Goal: Task Accomplishment & Management: Complete application form

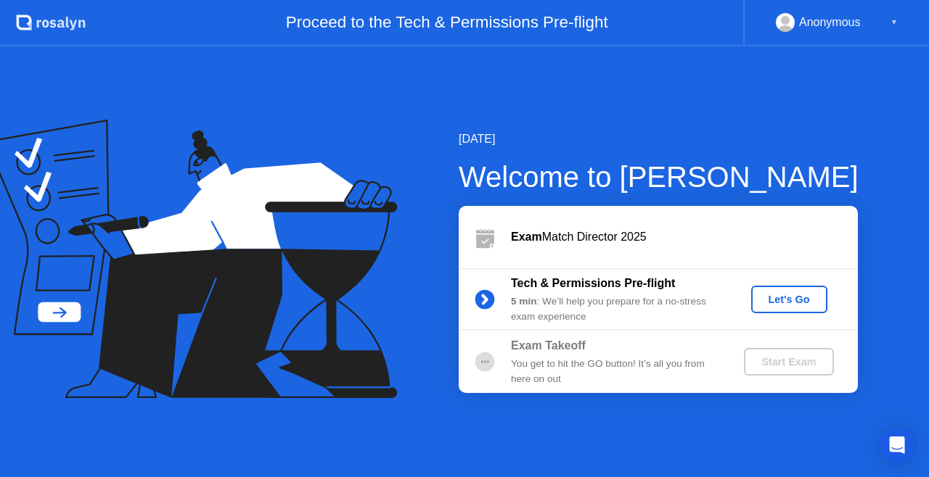
click at [790, 298] on div "Let's Go" at bounding box center [789, 300] width 65 height 12
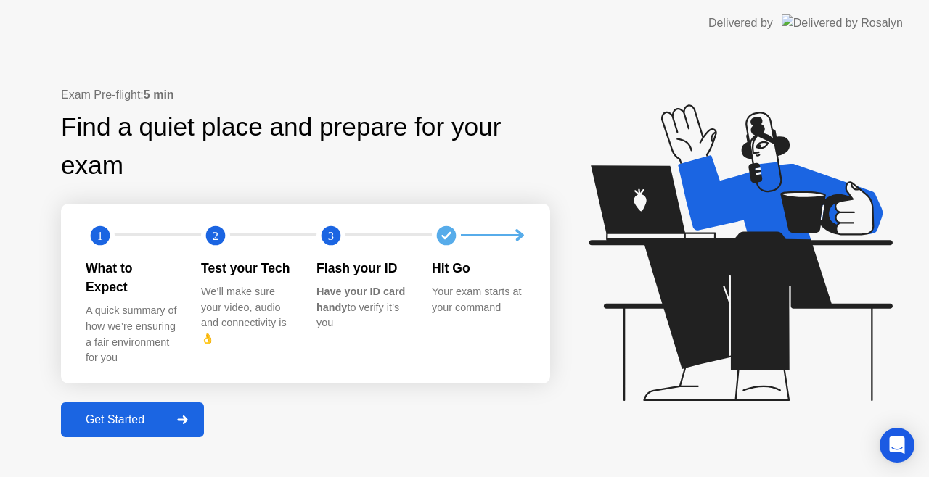
click at [113, 414] on div "Get Started" at bounding box center [114, 420] width 99 height 13
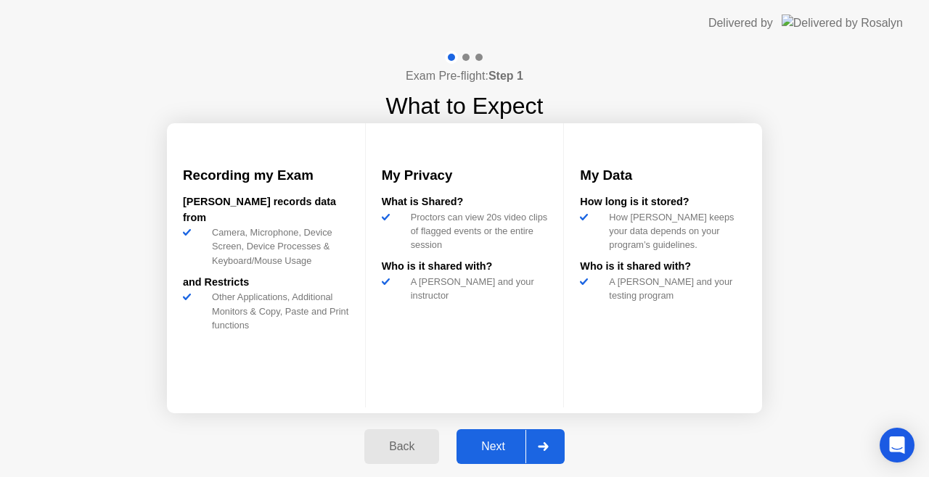
click at [496, 443] on div "Next" at bounding box center [493, 446] width 65 height 13
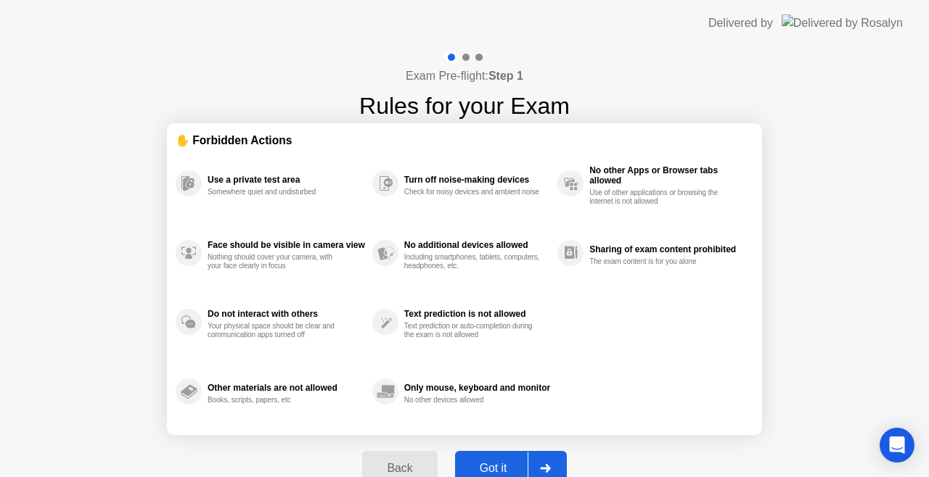
click at [496, 462] on div "Got it" at bounding box center [493, 468] width 68 height 13
select select "**********"
select select "*******"
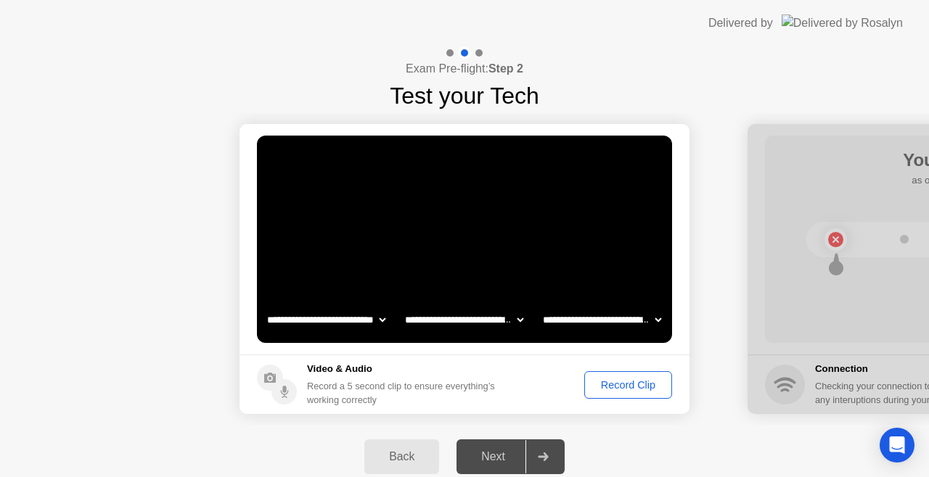
click at [612, 386] on div "Record Clip" at bounding box center [628, 385] width 78 height 12
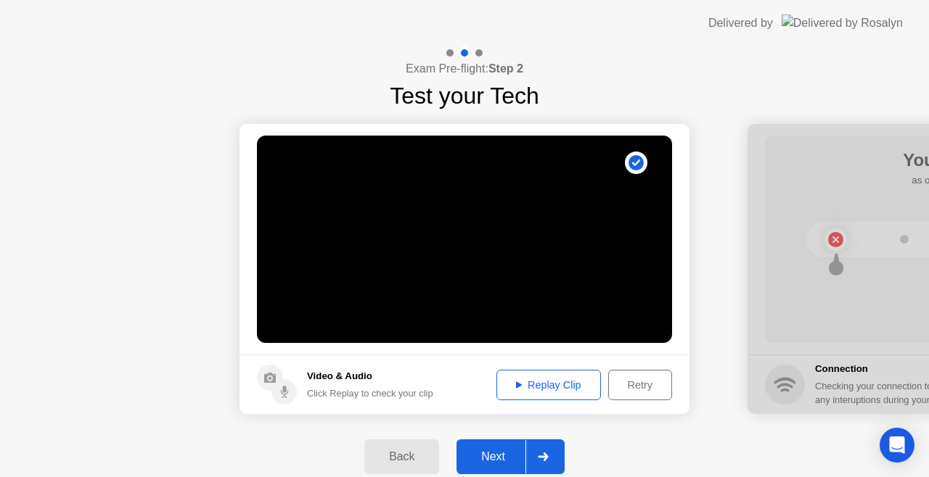
click at [540, 459] on icon at bounding box center [543, 457] width 11 height 9
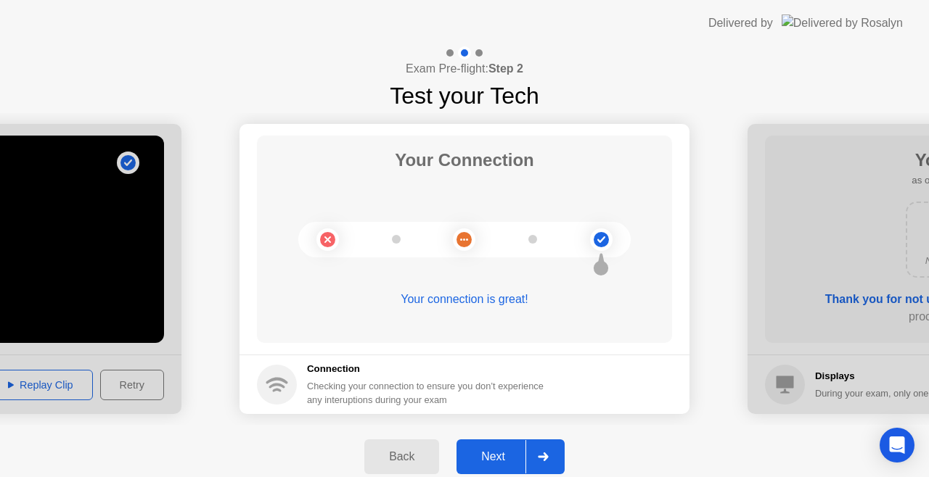
click at [504, 447] on button "Next" at bounding box center [510, 457] width 108 height 35
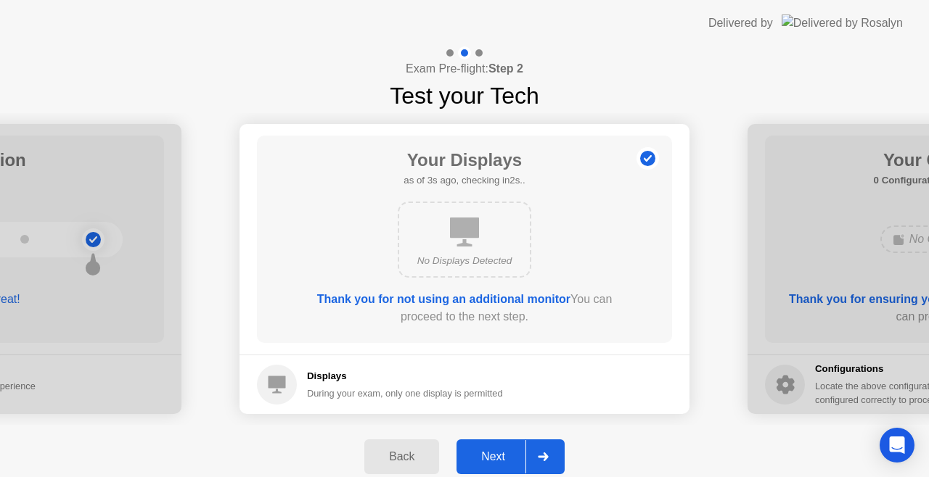
click at [501, 464] on div "Next" at bounding box center [493, 457] width 65 height 13
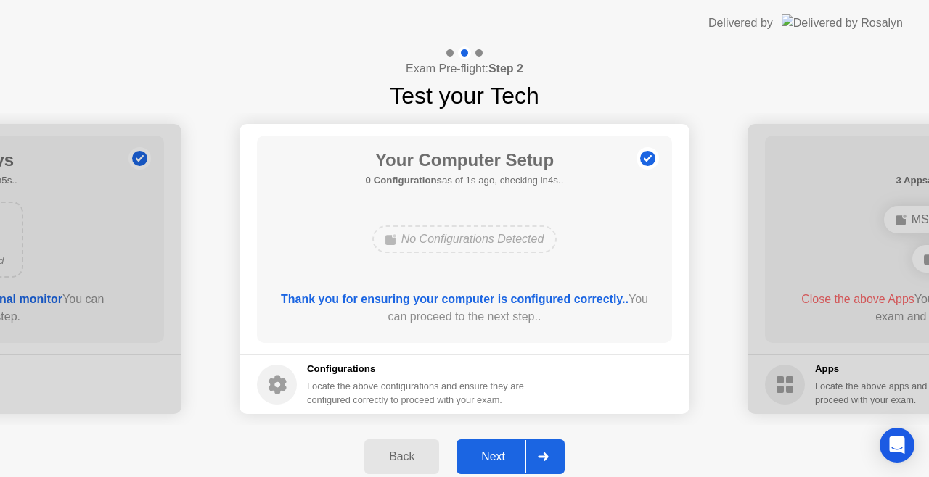
click at [498, 453] on div "Next" at bounding box center [493, 457] width 65 height 13
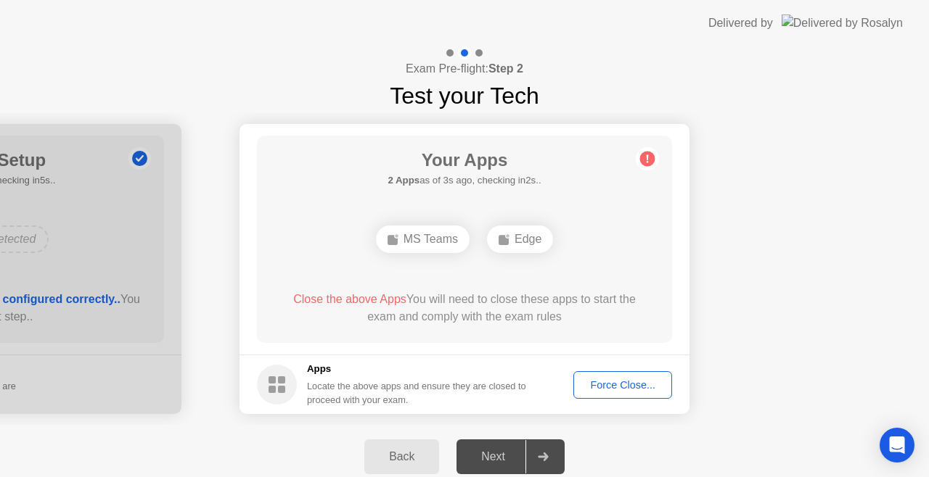
click at [626, 393] on button "Force Close..." at bounding box center [622, 386] width 99 height 28
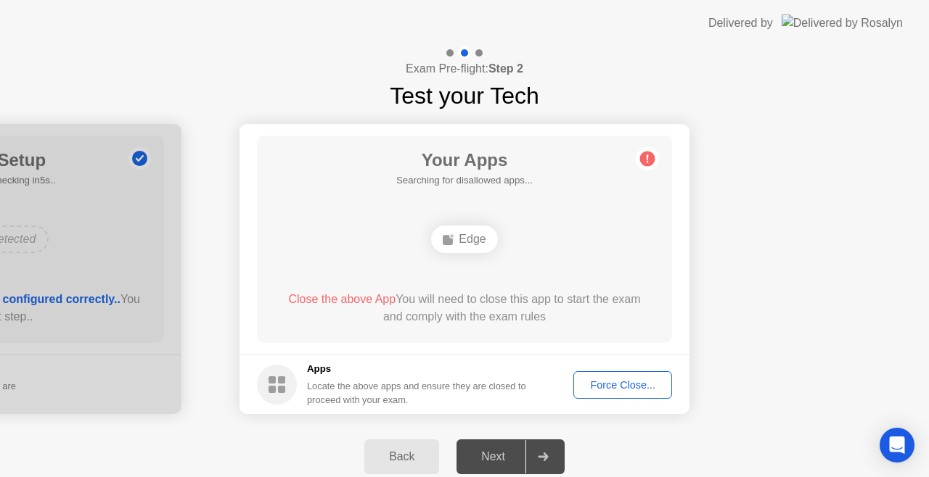
click at [401, 239] on div "Edge" at bounding box center [464, 239] width 332 height 39
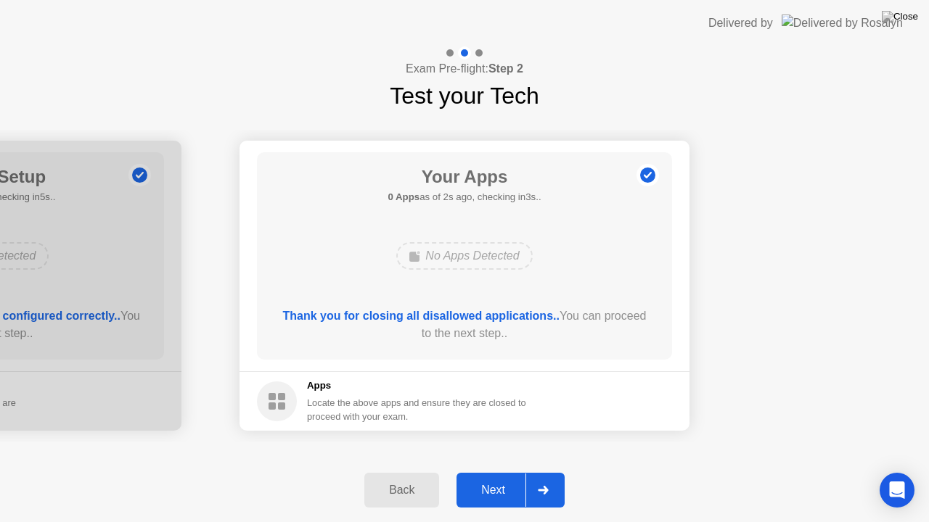
click at [500, 477] on div "Next" at bounding box center [493, 490] width 65 height 13
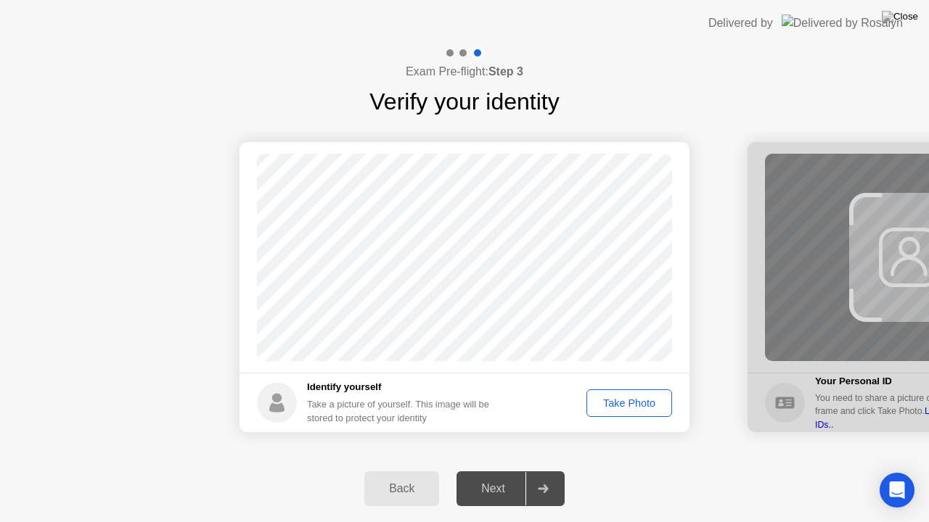
click at [627, 402] on div "Take Photo" at bounding box center [628, 404] width 75 height 12
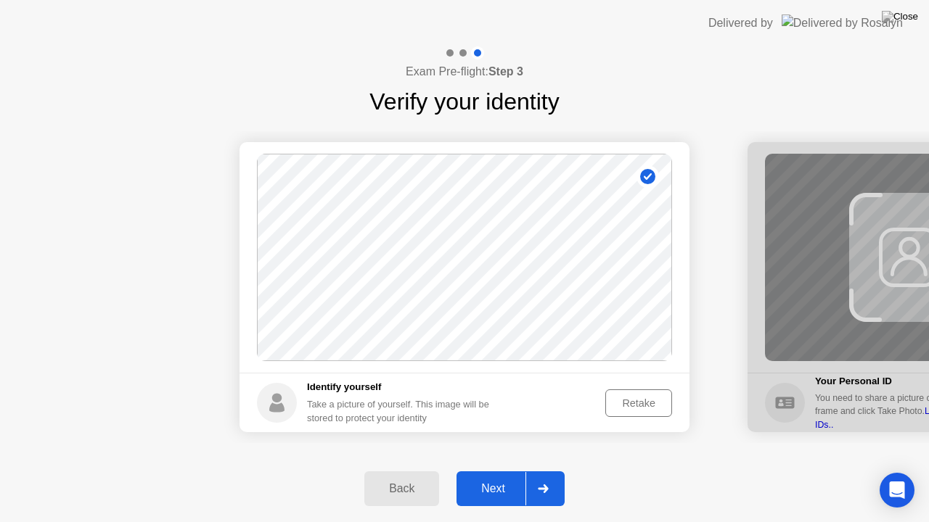
click at [506, 477] on div "Next" at bounding box center [493, 489] width 65 height 13
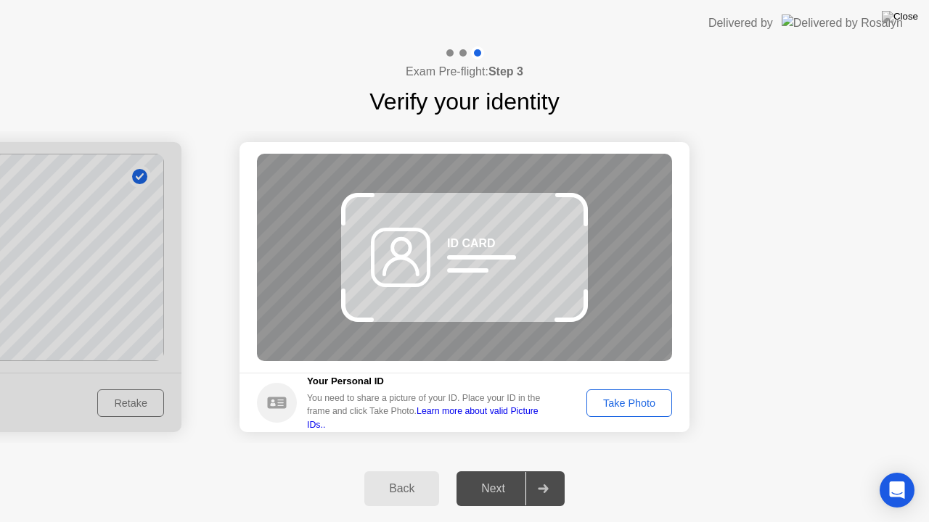
click at [417, 477] on div "Back" at bounding box center [402, 489] width 66 height 13
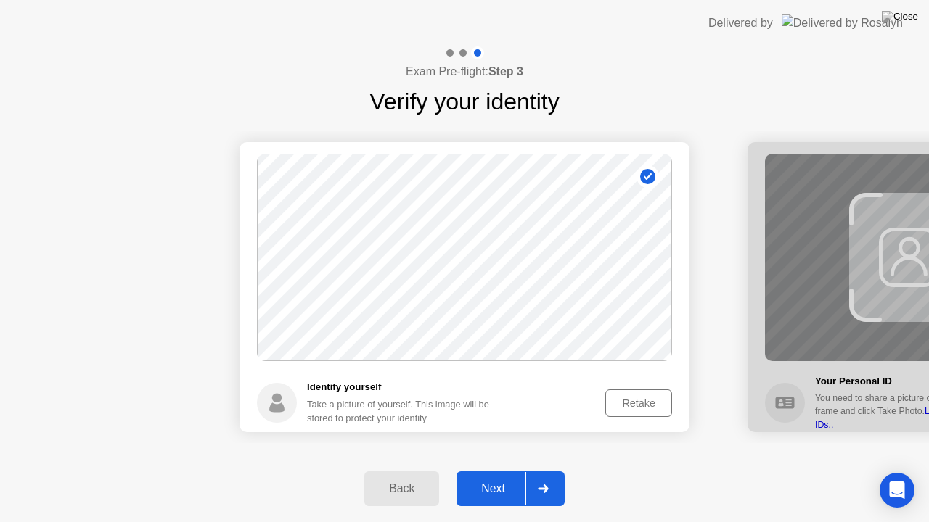
click at [640, 406] on div "Retake" at bounding box center [638, 404] width 57 height 12
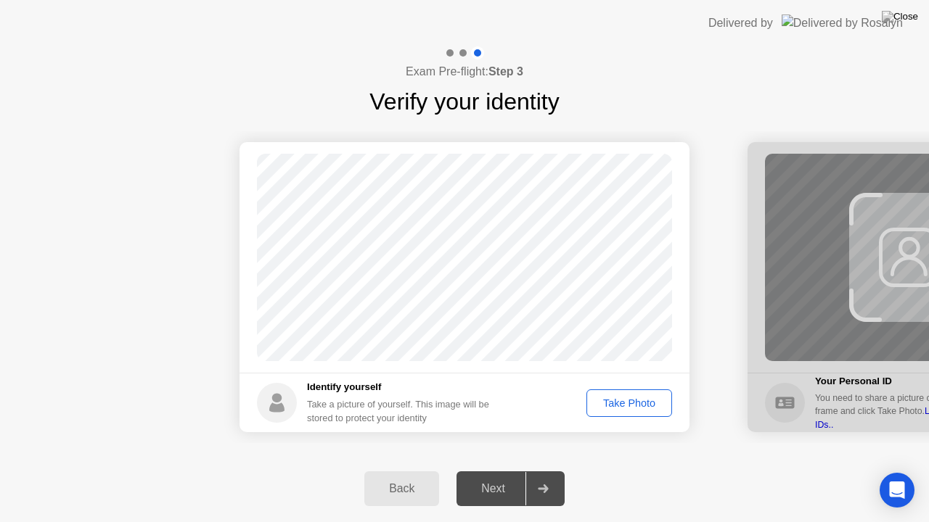
click at [612, 401] on div "Take Photo" at bounding box center [628, 404] width 75 height 12
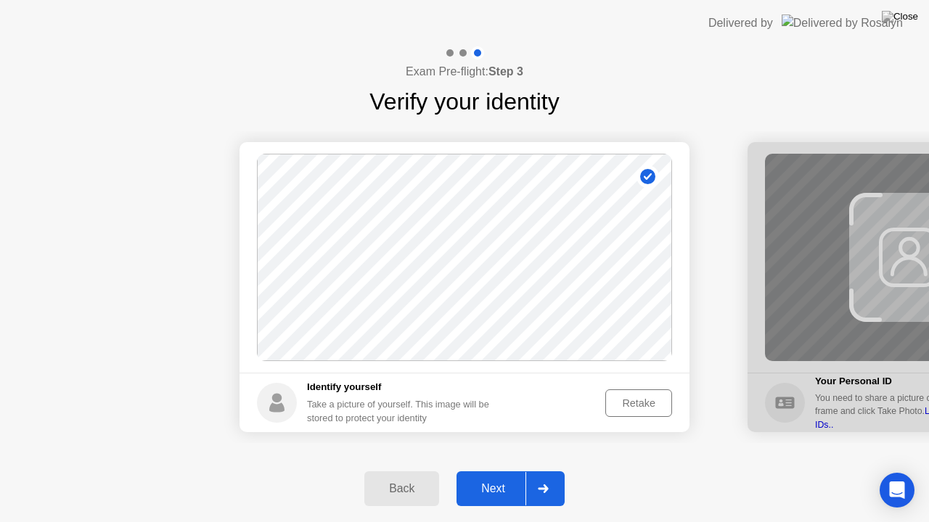
click at [498, 477] on div "Next" at bounding box center [493, 489] width 65 height 13
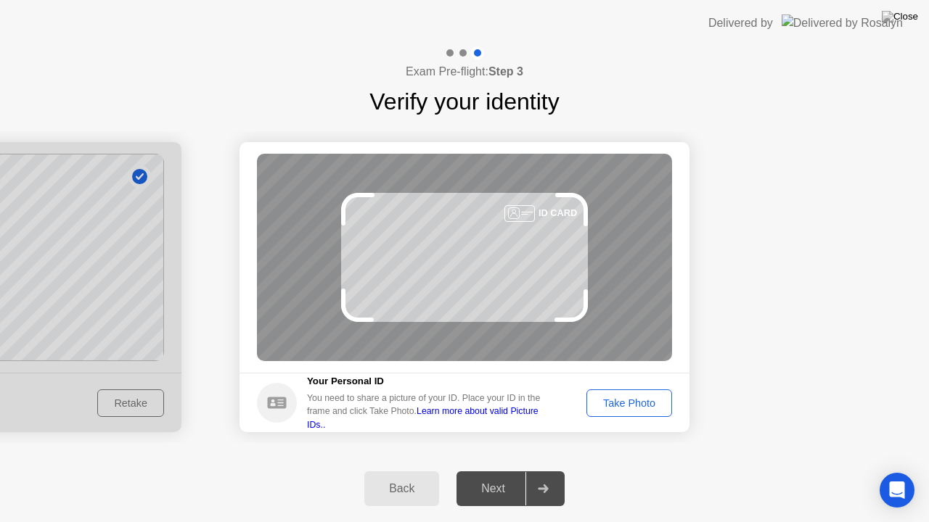
click at [631, 398] on div "Take Photo" at bounding box center [628, 404] width 75 height 12
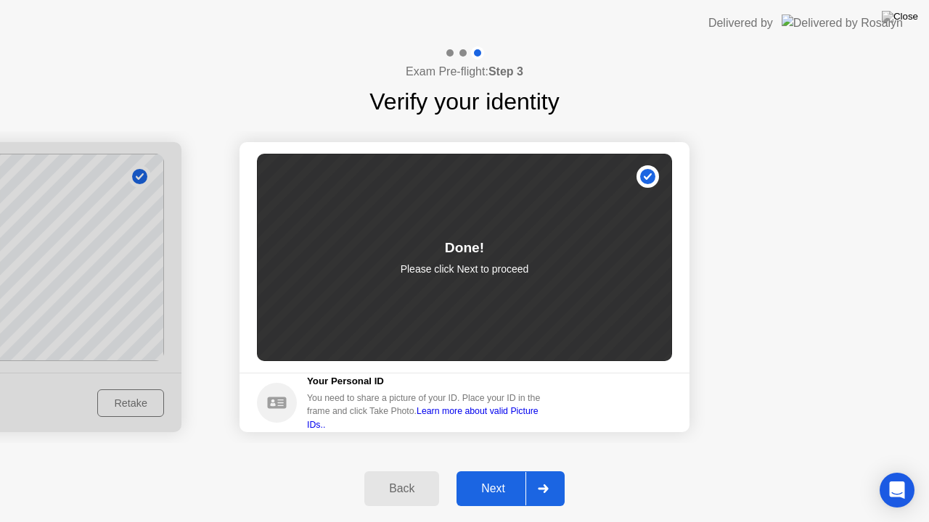
click at [491, 477] on button "Next" at bounding box center [510, 489] width 108 height 35
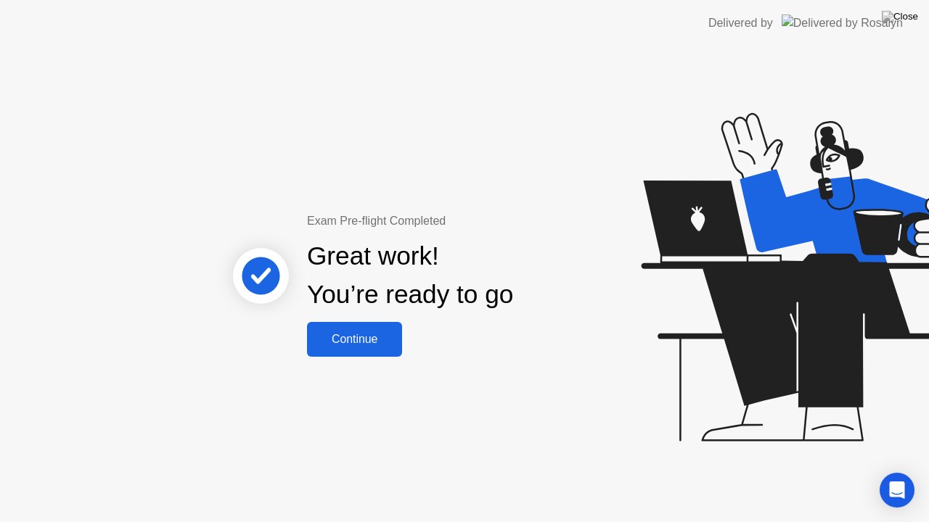
click at [364, 336] on div "Continue" at bounding box center [354, 339] width 86 height 13
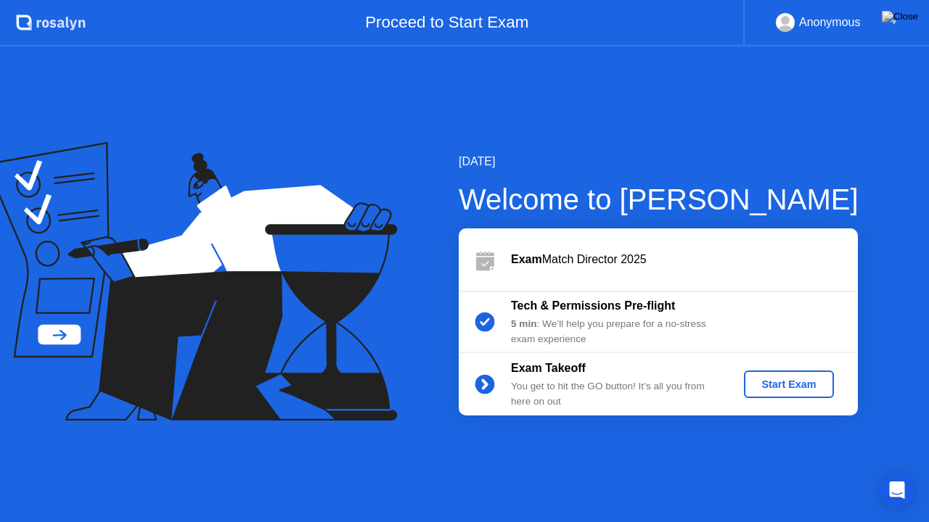
click at [789, 387] on div "Start Exam" at bounding box center [789, 385] width 78 height 12
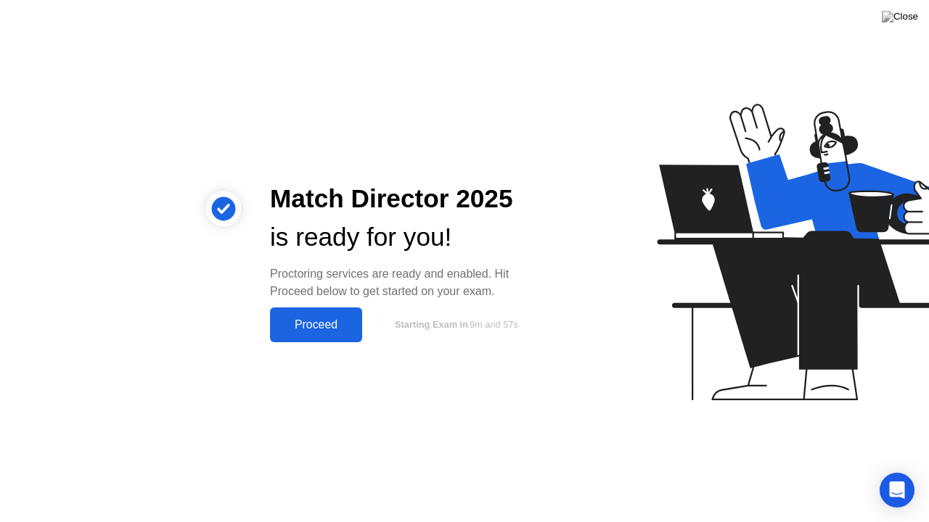
click at [331, 321] on div "Proceed" at bounding box center [315, 325] width 83 height 13
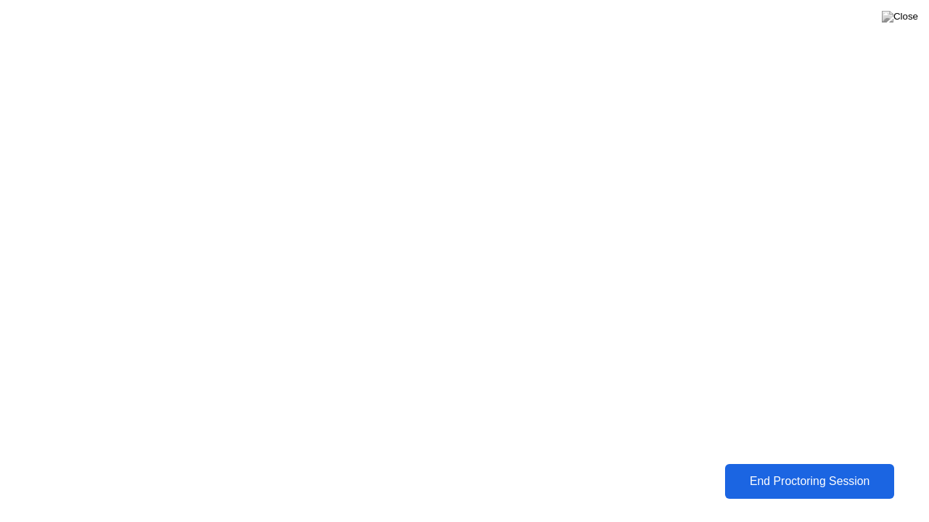
click at [778, 472] on button "End Proctoring Session" at bounding box center [809, 481] width 169 height 35
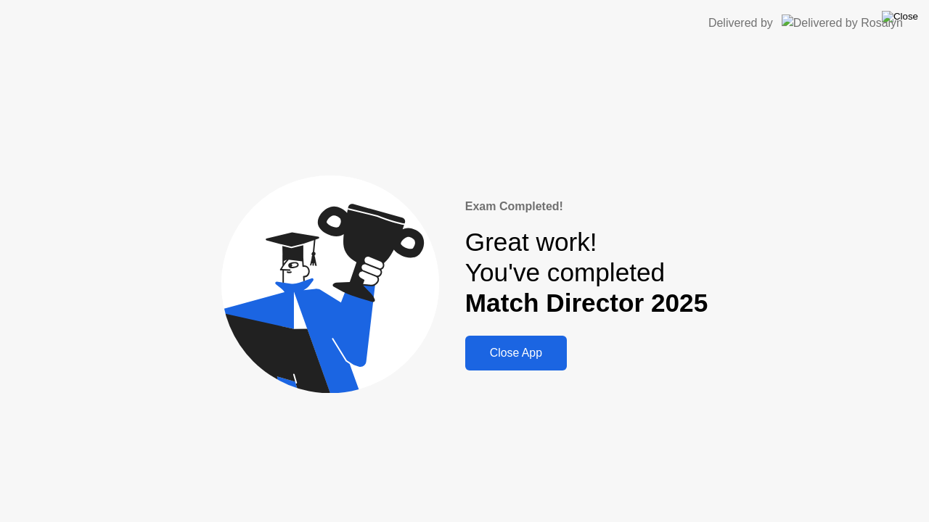
click at [908, 20] on img at bounding box center [900, 17] width 36 height 12
